Goal: Find specific page/section

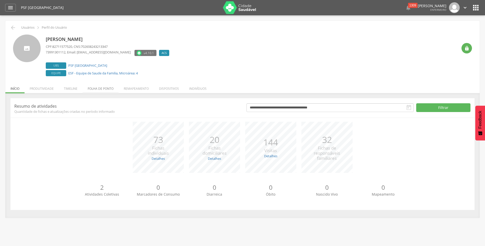
click at [97, 91] on li "Folha de ponto" at bounding box center [101, 87] width 36 height 12
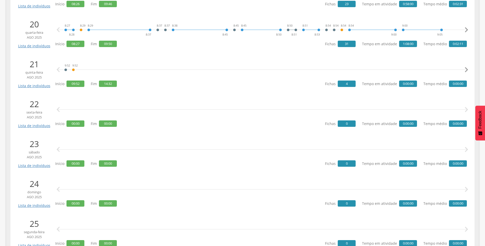
scroll to position [844, 0]
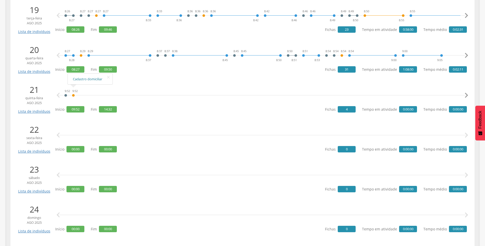
click at [77, 79] on link "Cadastro domiciliar" at bounding box center [90, 79] width 35 height 6
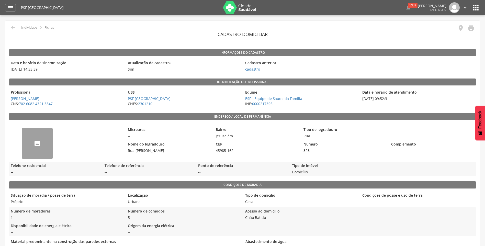
click at [33, 141] on div "--" at bounding box center [37, 143] width 31 height 31
click at [14, 29] on icon "" at bounding box center [13, 28] width 6 height 6
